Goal: Complete application form

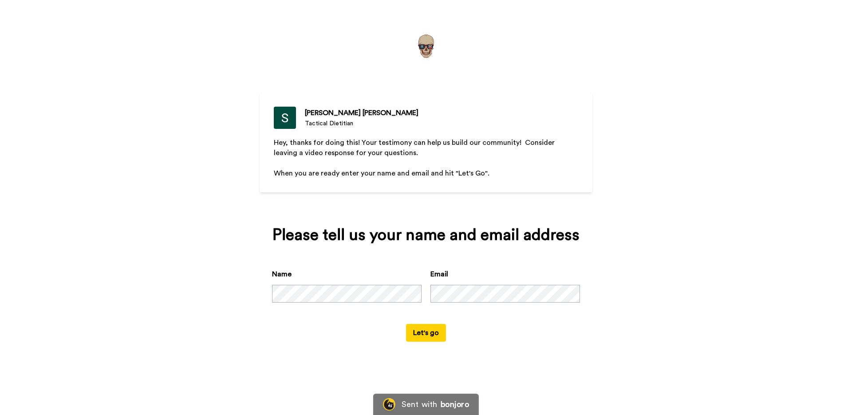
click at [426, 335] on button "Let's go" at bounding box center [426, 333] width 40 height 18
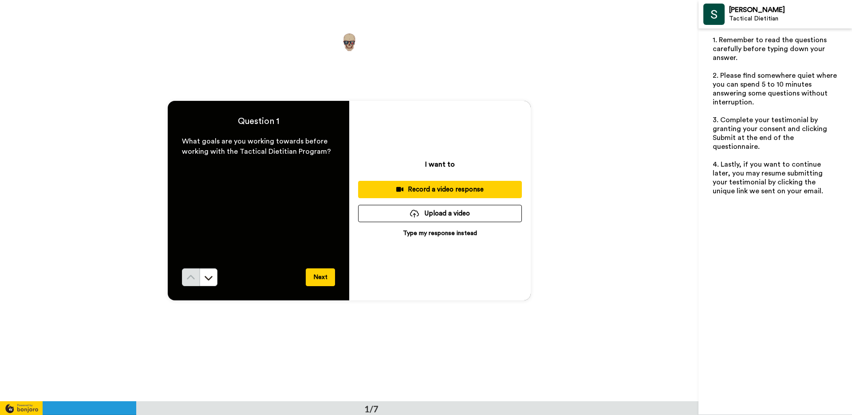
click at [454, 233] on p "Type my response instead" at bounding box center [440, 233] width 74 height 9
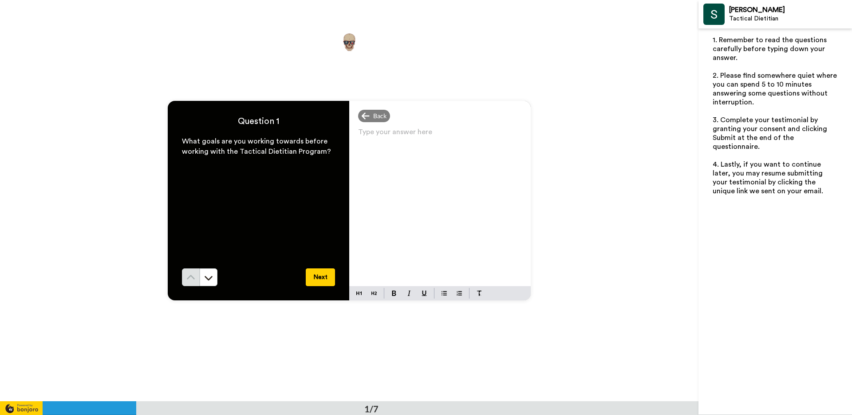
click at [423, 170] on div "Type your answer here ﻿" at bounding box center [440, 206] width 182 height 160
click at [453, 150] on p "I have self-studied, experimented, and failed in nutrition for many years." at bounding box center [440, 141] width 164 height 25
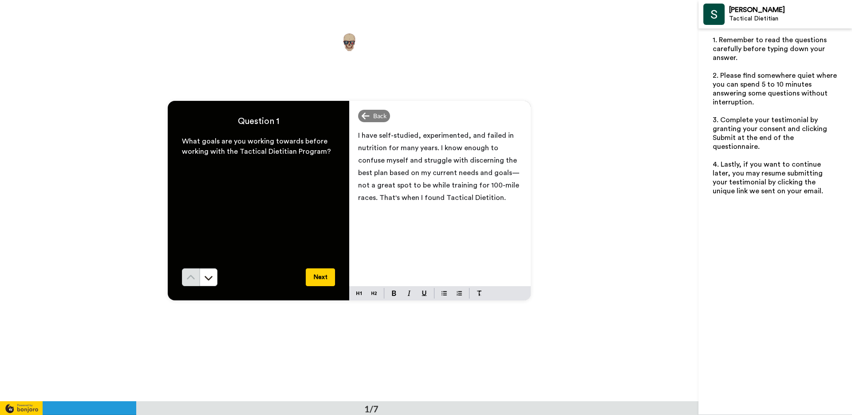
click at [463, 198] on p "I have self-studied, experimented, and failed in nutrition for many years. I kn…" at bounding box center [440, 166] width 164 height 75
click at [444, 198] on span "I have self-studied, experimented, and failed in nutrition for many years. I kn…" at bounding box center [439, 166] width 163 height 69
click at [446, 212] on div "I have self-studied, experimented, and failed in nutrition for many years. I kn…" at bounding box center [440, 206] width 182 height 160
click at [443, 198] on span "I have self-studied, experimented, and failed in nutrition for many years. I kn…" at bounding box center [439, 166] width 163 height 69
click at [468, 198] on p "I have self-studied, experimented, and failed in nutrition for many years. I kn…" at bounding box center [440, 166] width 164 height 75
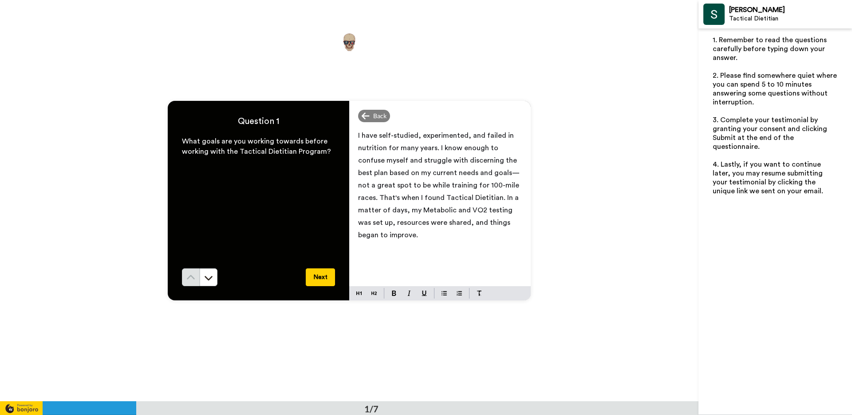
click at [447, 238] on p "I have self-studied, experimented, and failed in nutrition for many years. I kn…" at bounding box center [440, 185] width 164 height 112
click at [448, 248] on span "I have self-studied, experimented, and failed in nutrition for many years. I kn…" at bounding box center [439, 191] width 163 height 119
drag, startPoint x: 459, startPoint y: 248, endPoint x: 448, endPoint y: 250, distance: 10.4
click at [448, 250] on span "I have self-studied, experimented, and failed in nutrition for many years. I kn…" at bounding box center [439, 191] width 163 height 119
click at [483, 246] on p "I have self-studied, experimented, and failed in nutrition for many years. I kn…" at bounding box center [440, 191] width 164 height 124
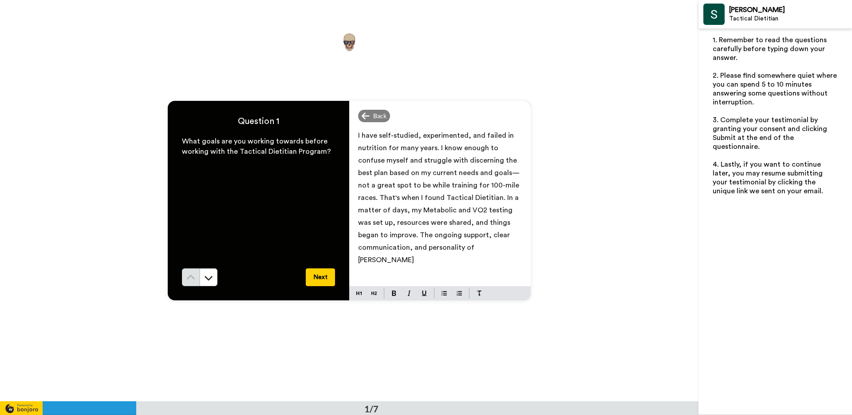
click at [491, 246] on p "I have self-studied, experimented, and failed in nutrition for many years. I kn…" at bounding box center [440, 197] width 164 height 137
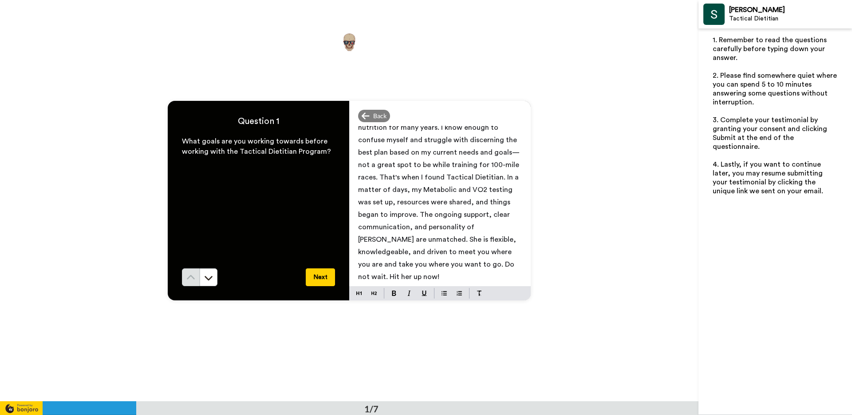
scroll to position [21, 0]
click at [326, 279] on button "Next" at bounding box center [320, 277] width 29 height 18
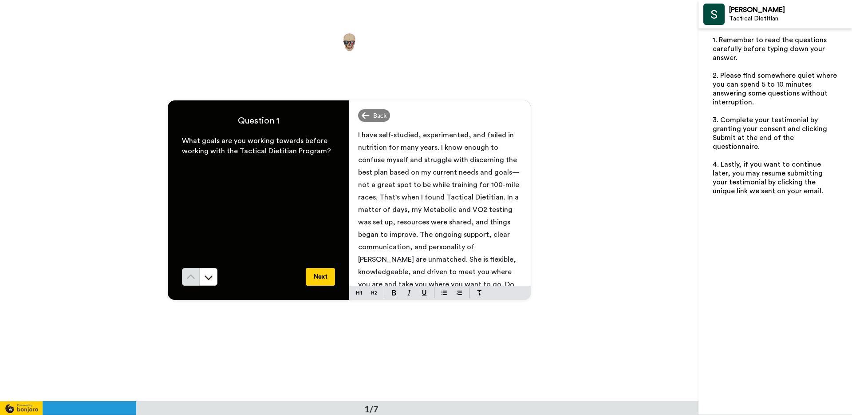
scroll to position [0, 0]
